Goal: Find specific page/section: Find specific page/section

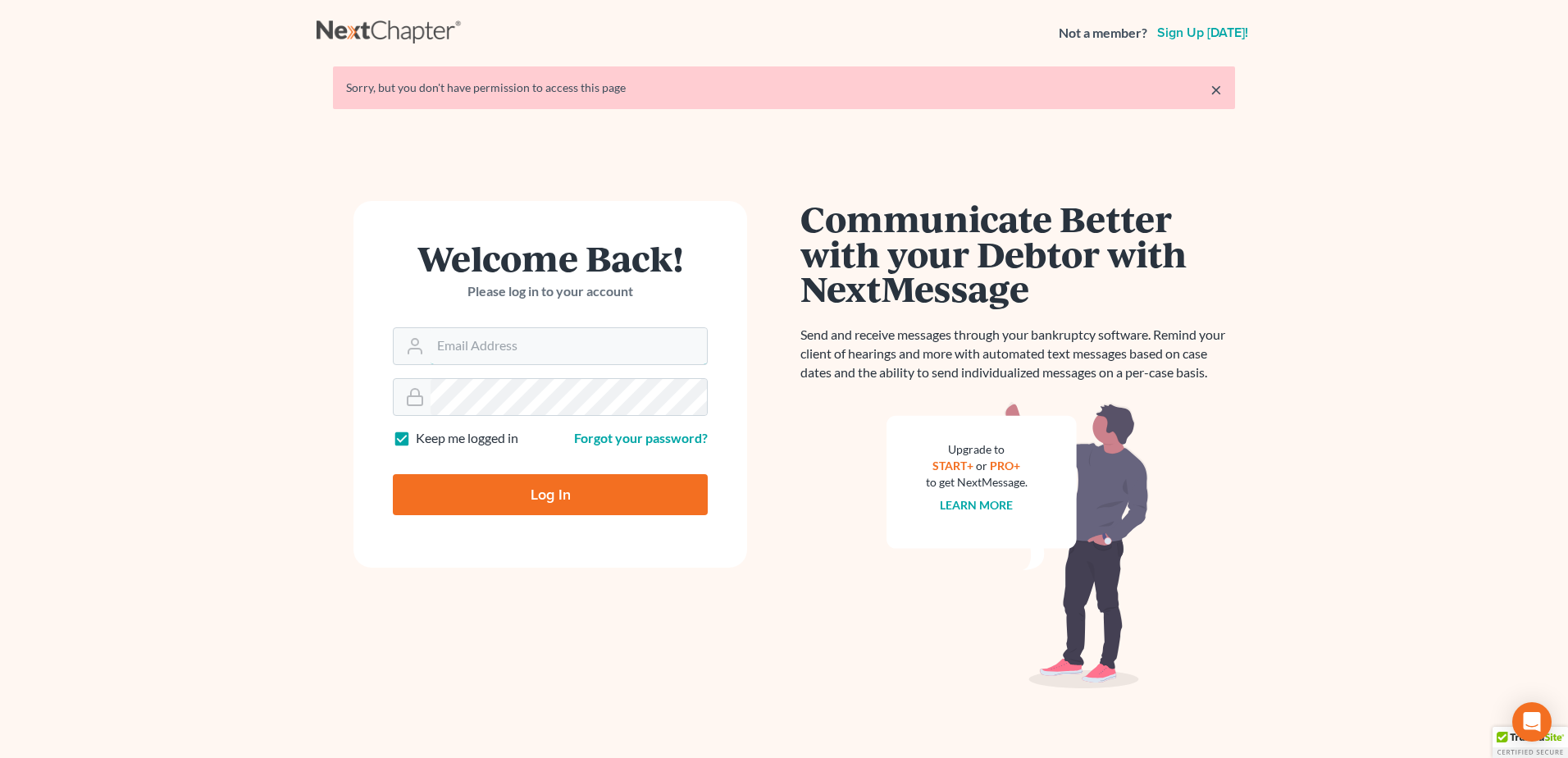
type input "[EMAIL_ADDRESS][DOMAIN_NAME]"
click at [583, 489] on input "Log In" at bounding box center [550, 495] width 315 height 41
type input "Thinking..."
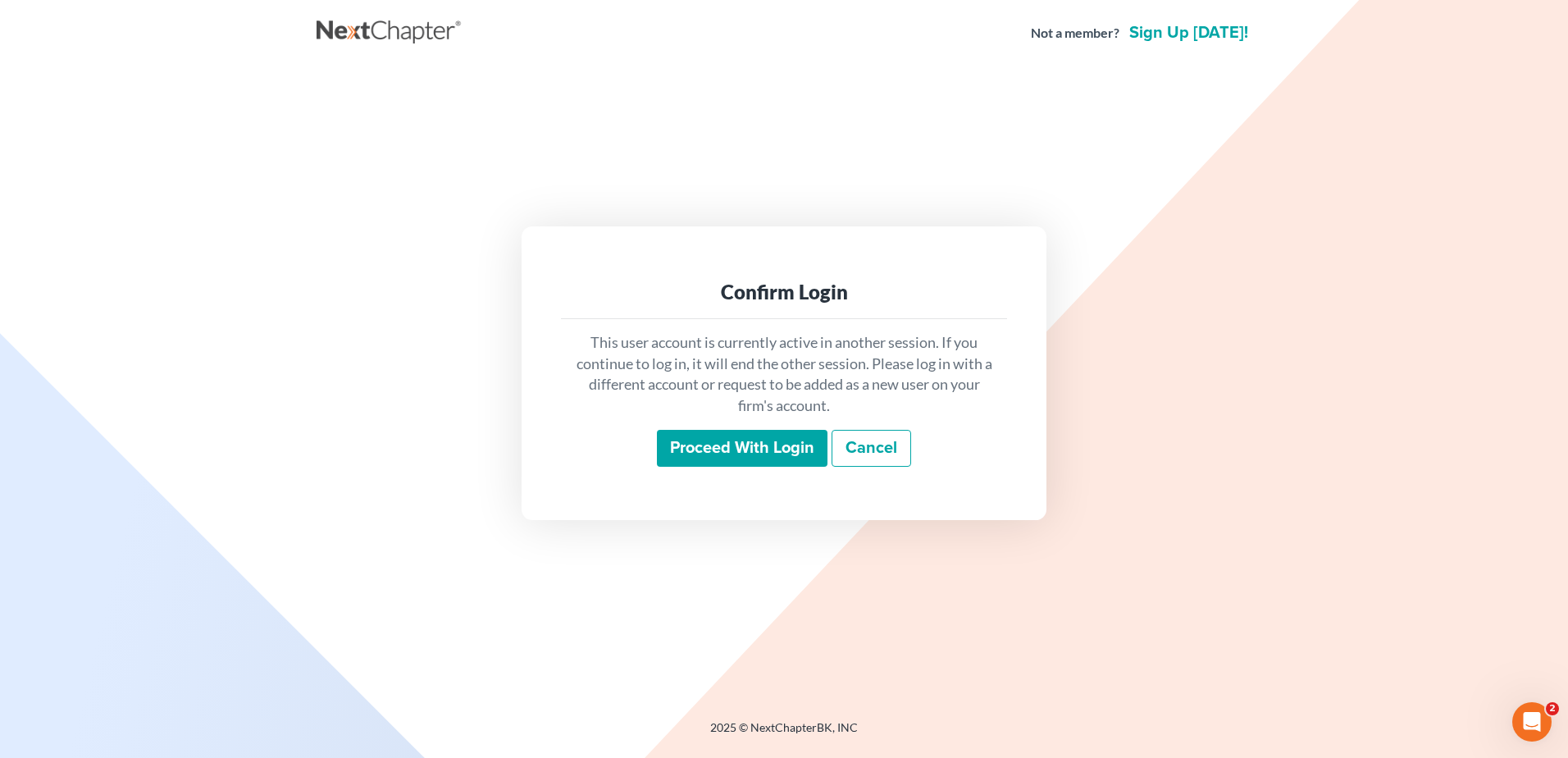
click at [695, 453] on input "Proceed with login" at bounding box center [742, 448] width 170 height 38
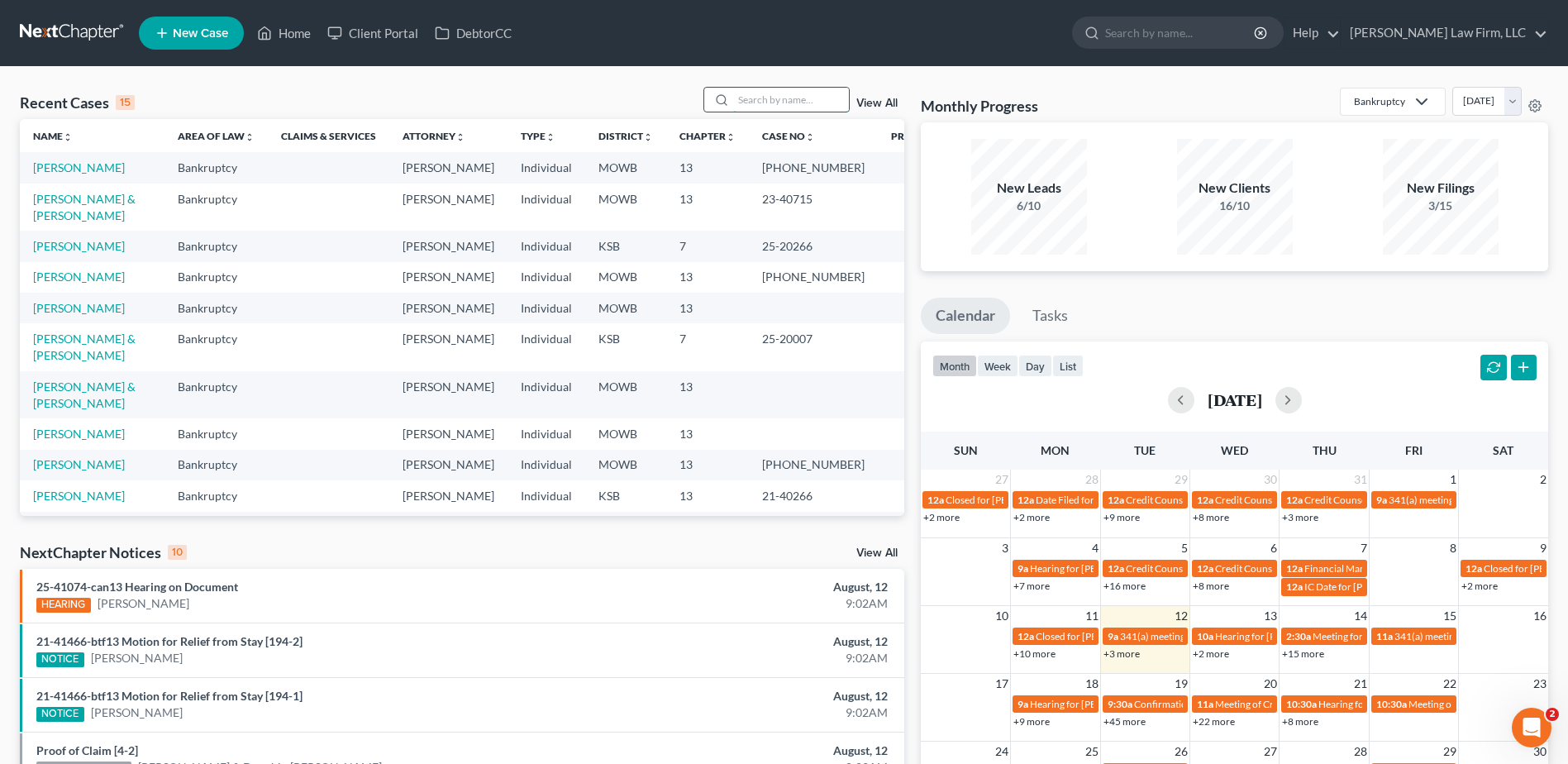
click at [778, 103] on input "search" at bounding box center [791, 99] width 115 height 24
type input "[PERSON_NAME]"
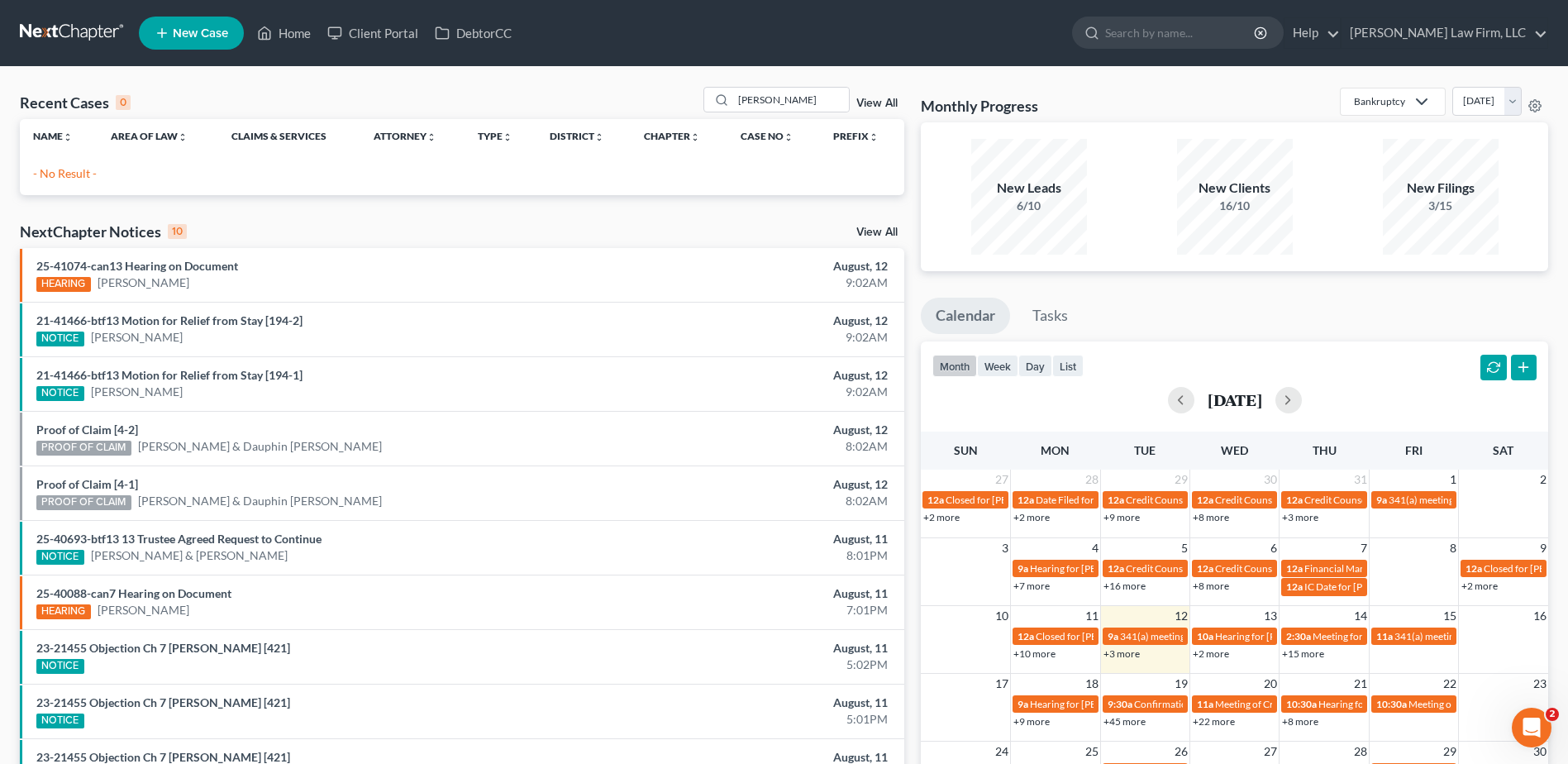
click at [864, 101] on link "View All" at bounding box center [877, 103] width 41 height 11
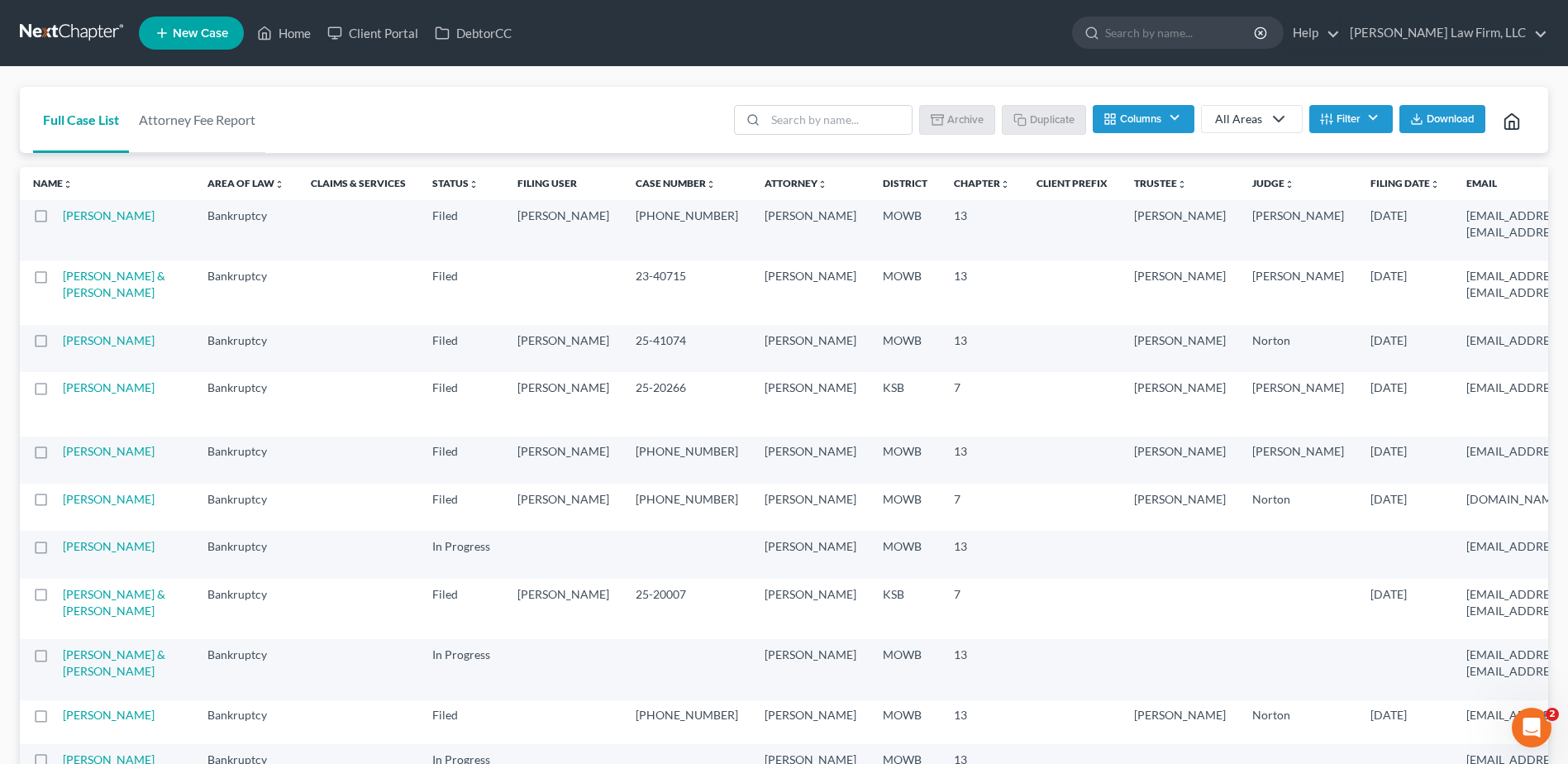
click at [1365, 117] on button "Filter" at bounding box center [1350, 119] width 83 height 28
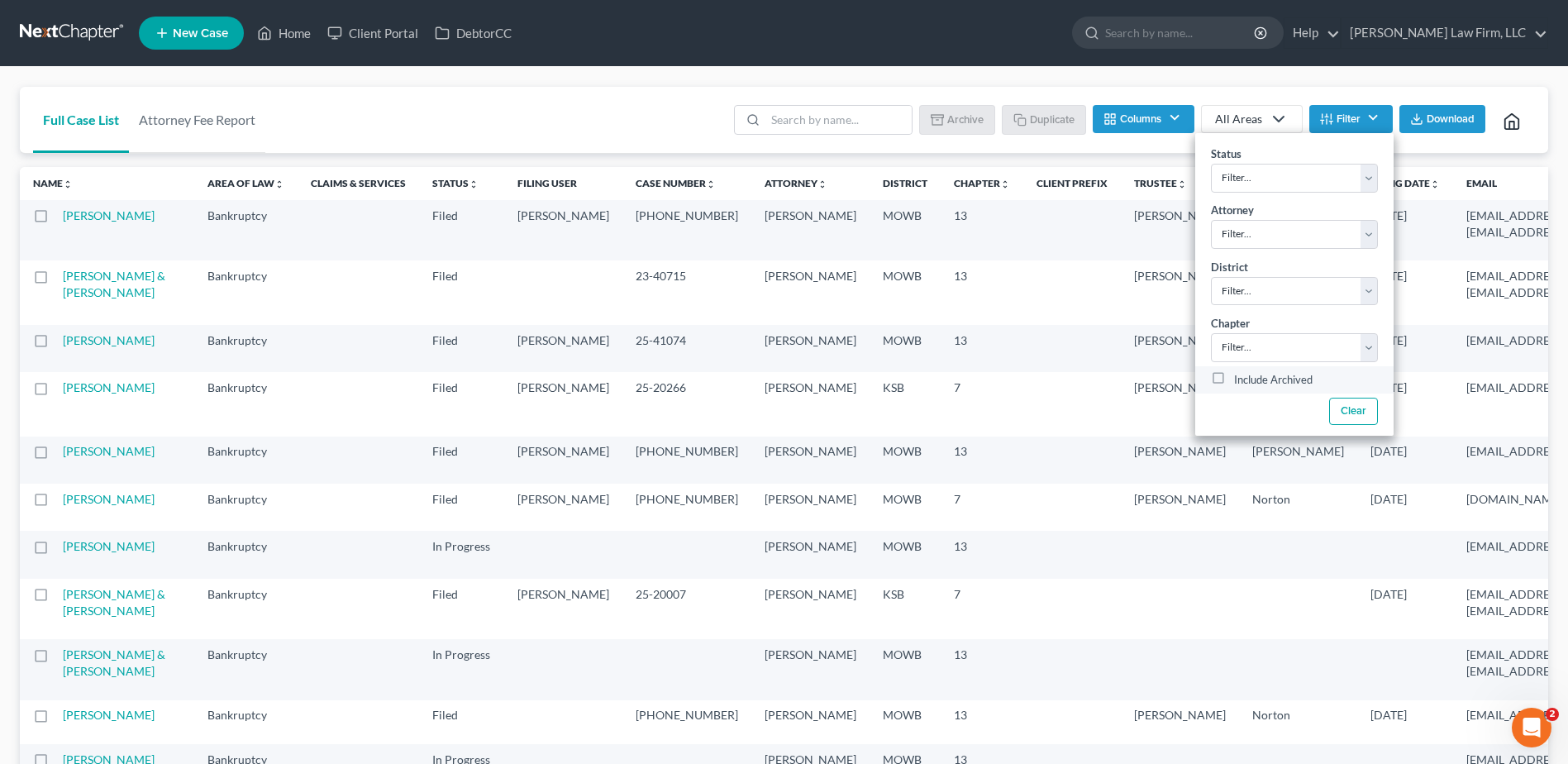
click at [1234, 381] on label "Include Archived" at bounding box center [1274, 380] width 79 height 20
click at [1241, 381] on input "Include Archived" at bounding box center [1245, 375] width 10 height 10
checkbox input "true"
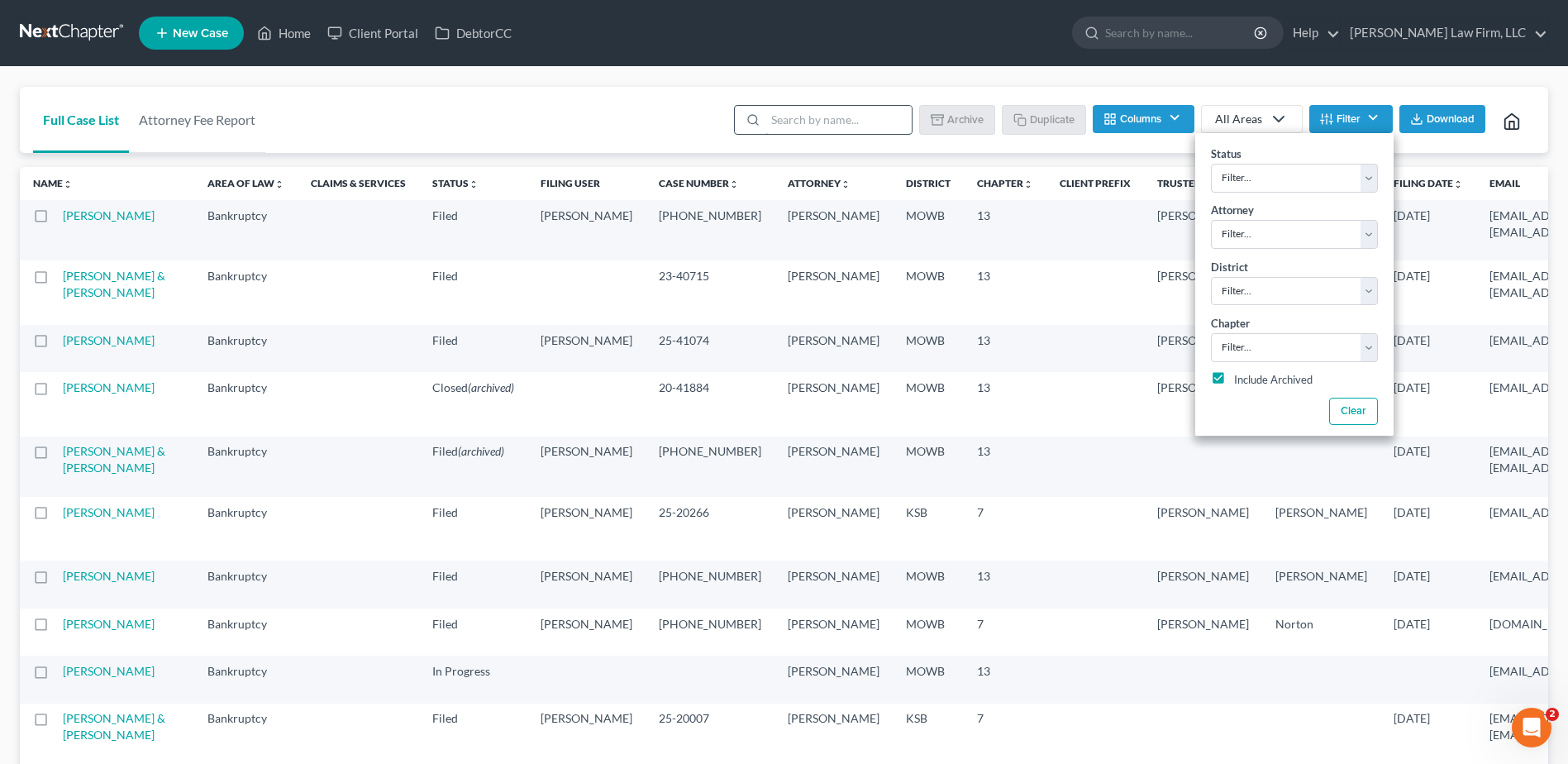
click at [833, 106] on input "search" at bounding box center [838, 120] width 146 height 28
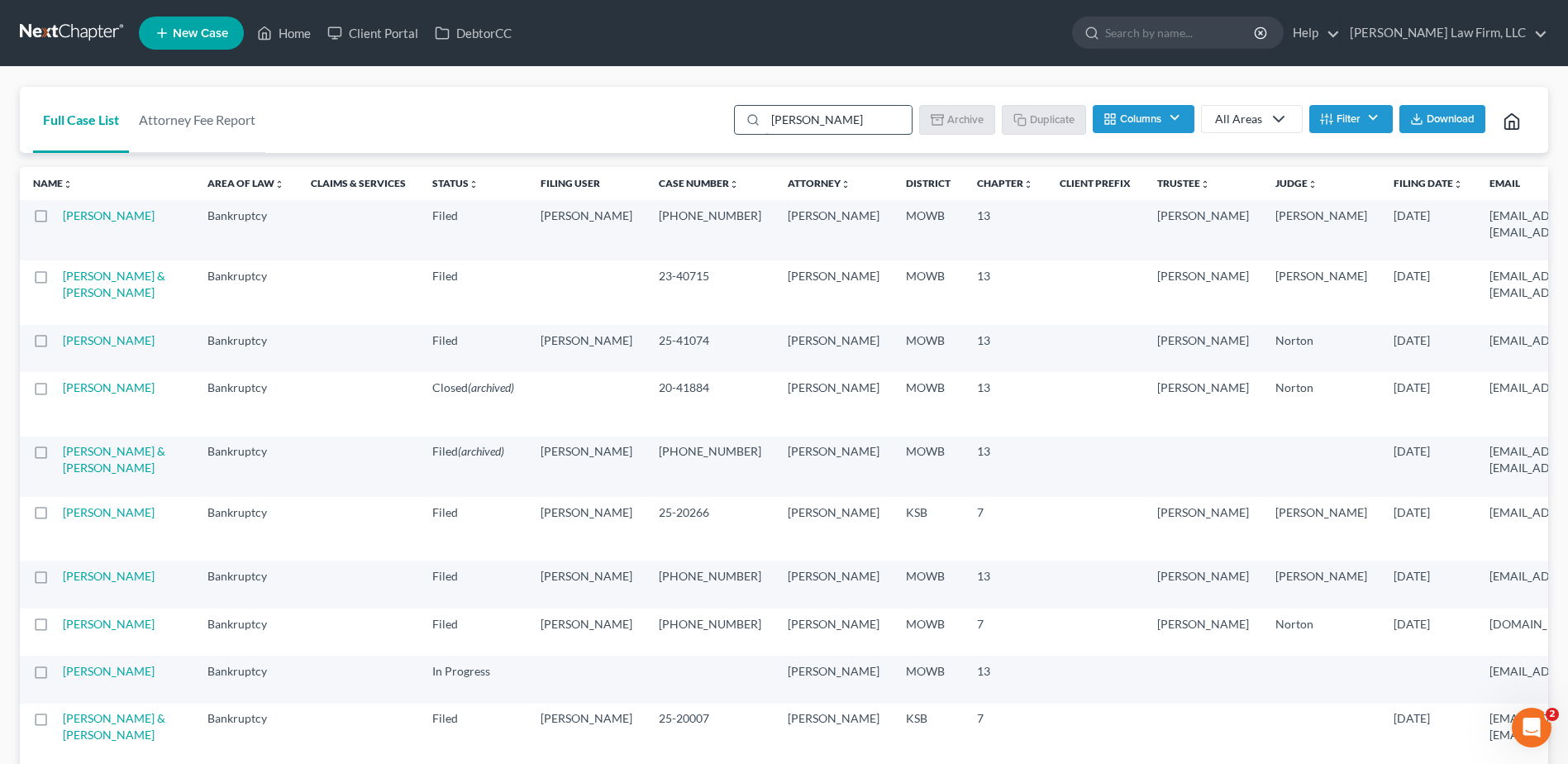
type input "[PERSON_NAME]"
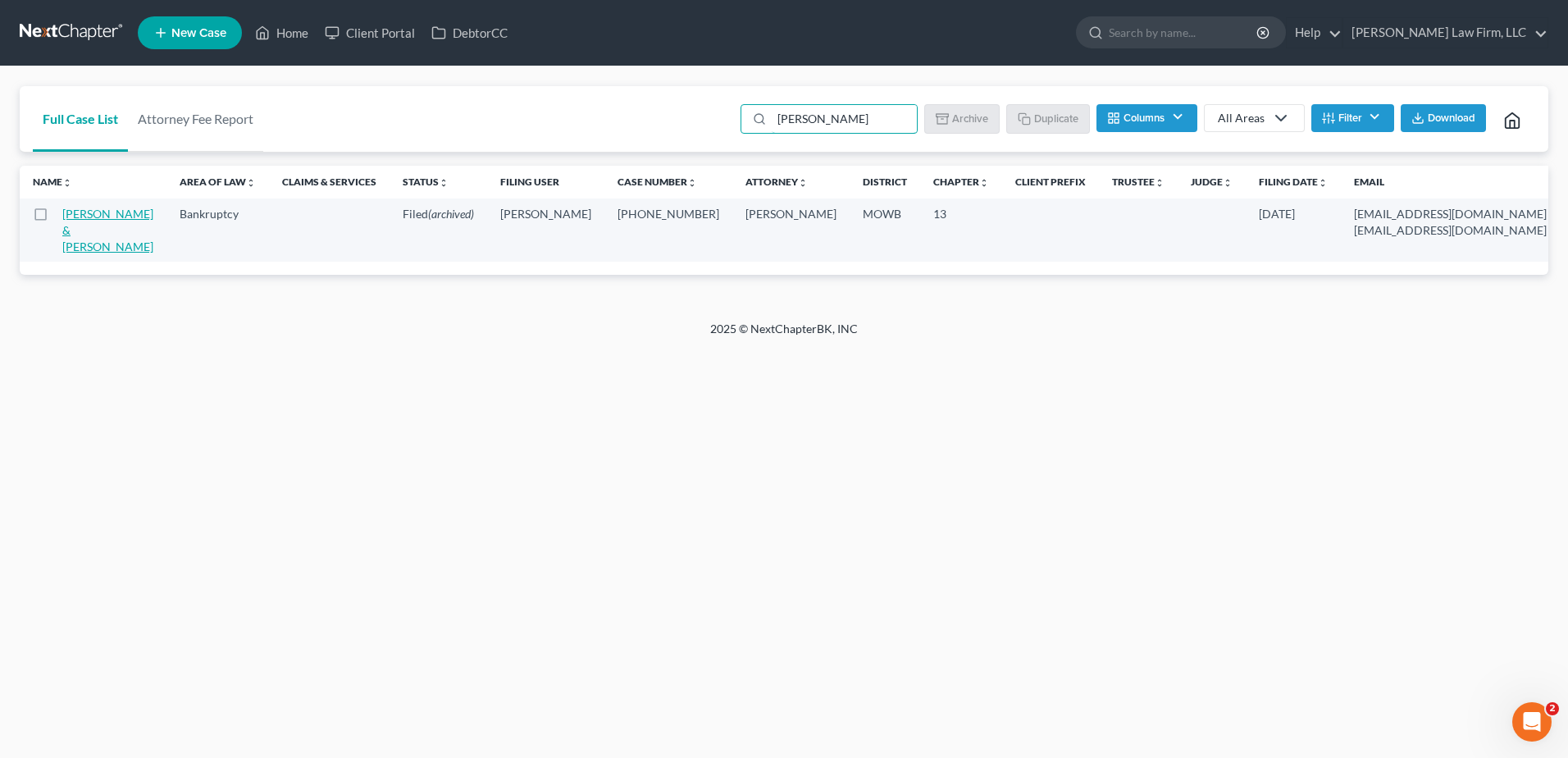
click at [78, 239] on link "[PERSON_NAME] & [PERSON_NAME]" at bounding box center [108, 230] width 91 height 47
select select "6"
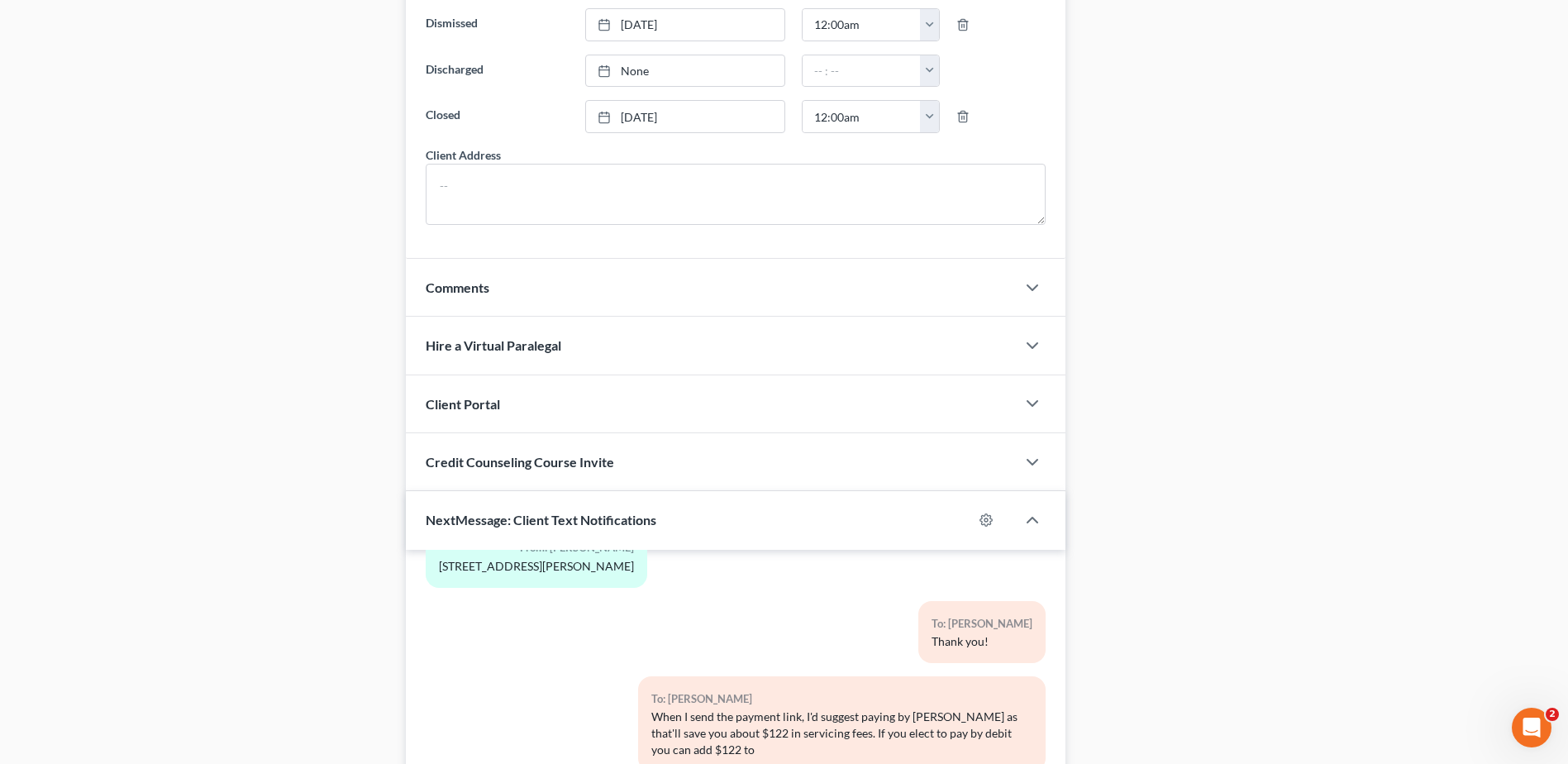
scroll to position [1322, 0]
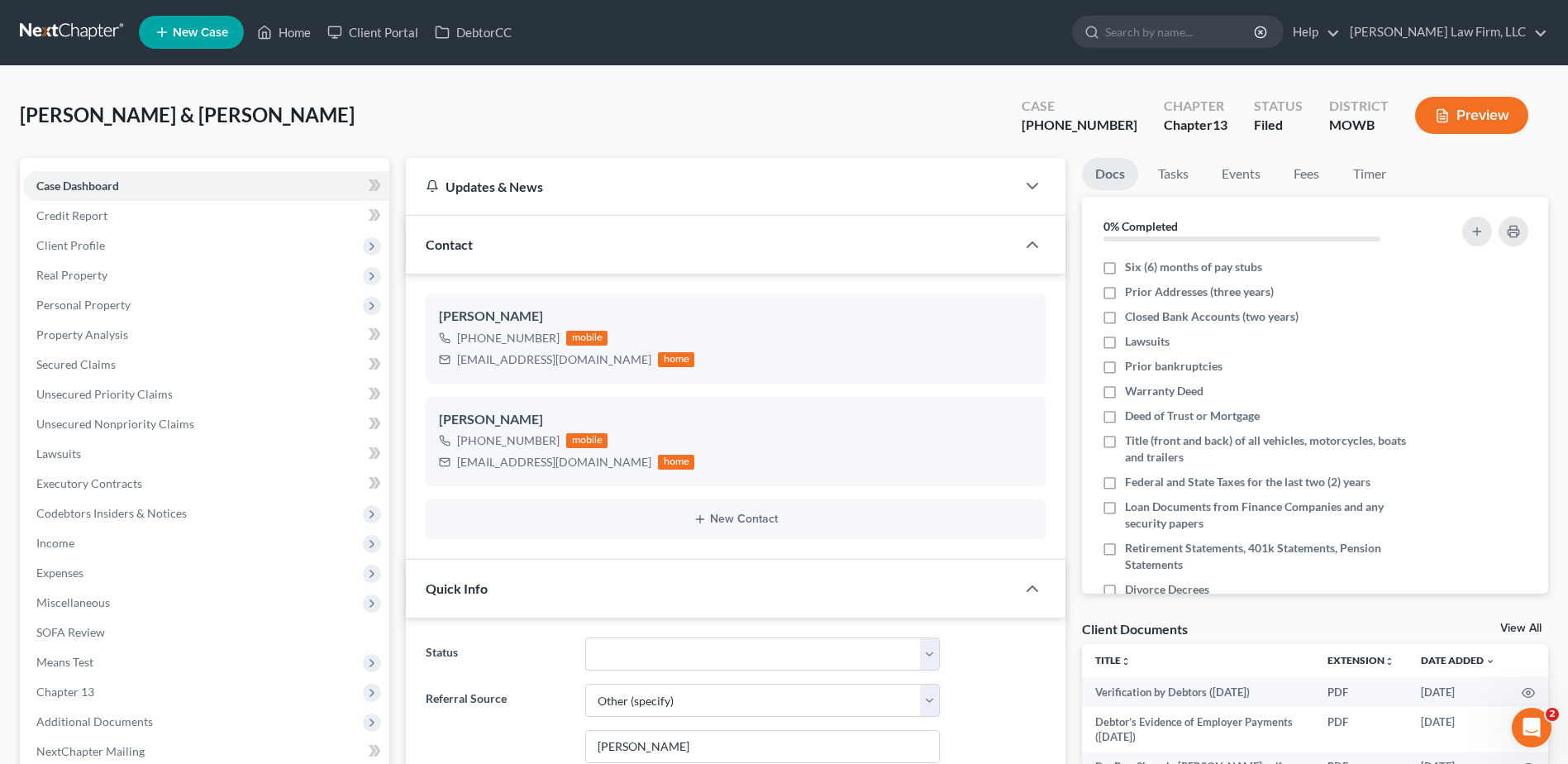
scroll to position [0, 0]
click at [289, 27] on link "Home" at bounding box center [283, 33] width 70 height 30
